Goal: Find specific page/section: Find specific page/section

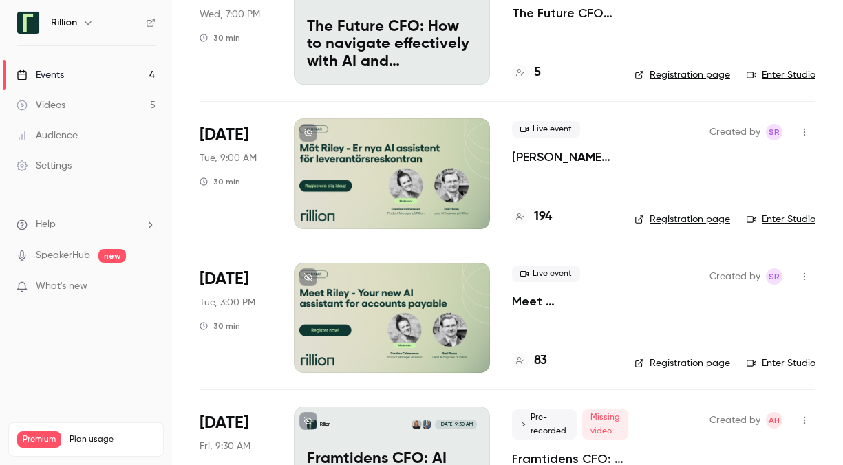
scroll to position [146, 0]
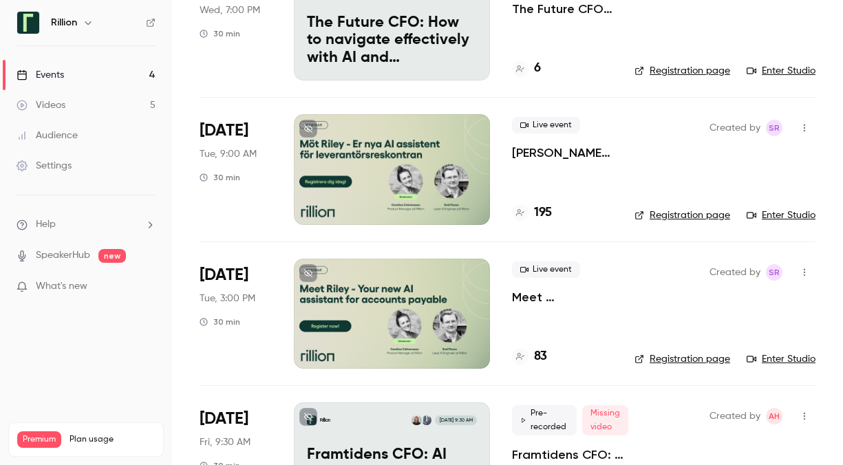
scroll to position [149, 0]
